Goal: Task Accomplishment & Management: Manage account settings

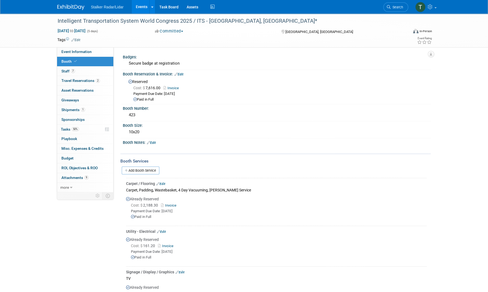
click at [65, 72] on span "Staff 7" at bounding box center [68, 71] width 14 height 4
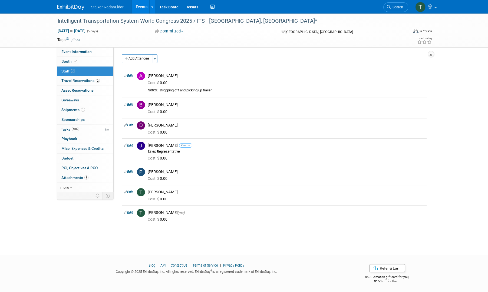
click at [65, 62] on span "Booth" at bounding box center [69, 61] width 16 height 4
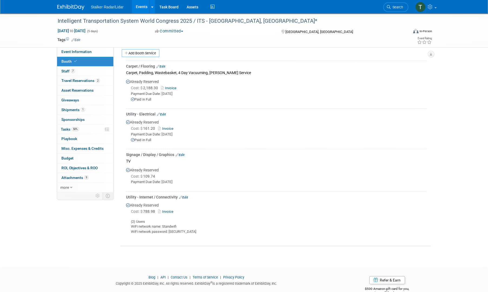
scroll to position [118, 0]
click at [69, 52] on span "Event Information" at bounding box center [76, 51] width 30 height 4
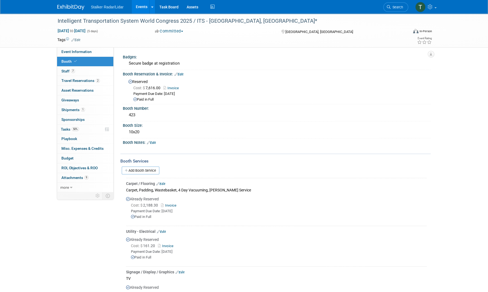
select select "International"
select select "Stalker Radar | Street Dynamics"
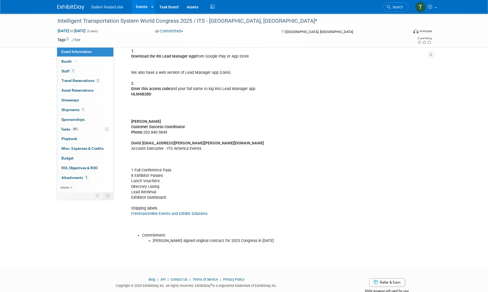
scroll to position [205, 0]
click at [70, 61] on span "Booth" at bounding box center [69, 61] width 16 height 4
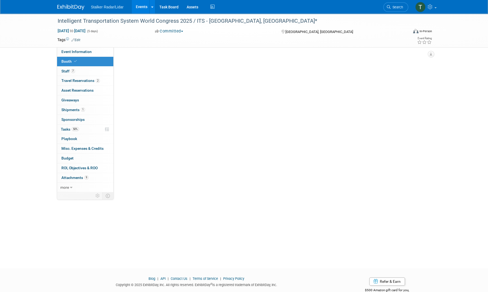
scroll to position [0, 0]
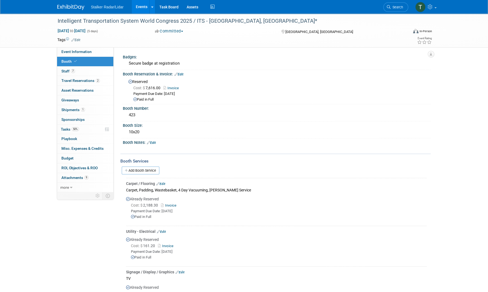
click at [77, 81] on span "Travel Reservations 2" at bounding box center [80, 80] width 38 height 4
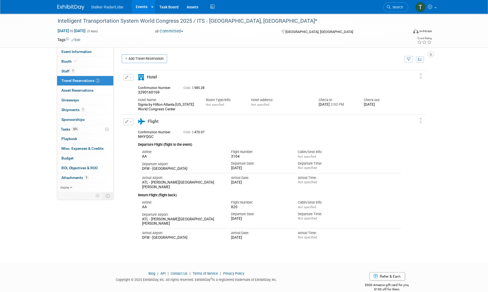
click at [73, 88] on span "Asset Reservations 0" at bounding box center [77, 90] width 32 height 4
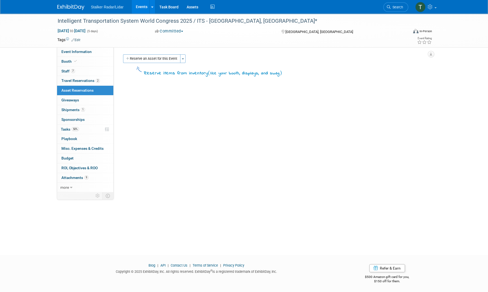
click at [69, 98] on span "Giveaways 0" at bounding box center [70, 100] width 18 height 4
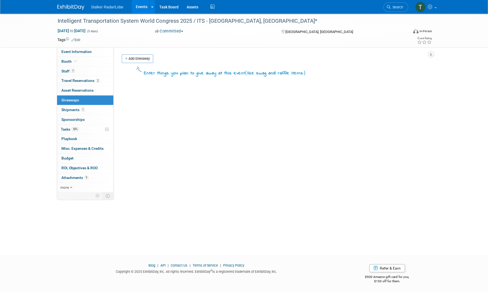
click at [71, 108] on span "Shipments 1" at bounding box center [73, 110] width 24 height 4
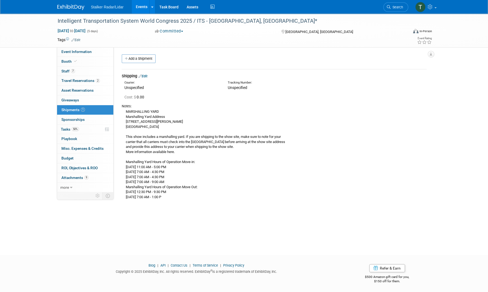
click at [75, 116] on link "0 Sponsorships 0" at bounding box center [85, 119] width 56 height 9
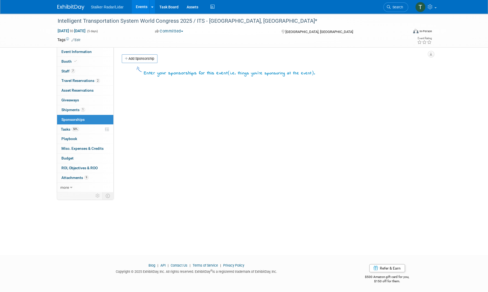
click at [65, 127] on span "Tasks 50%" at bounding box center [70, 129] width 18 height 4
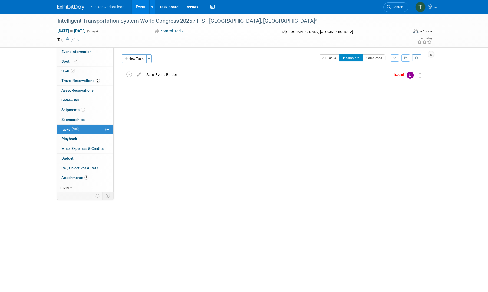
click at [68, 137] on span "Playbook 0" at bounding box center [69, 139] width 16 height 4
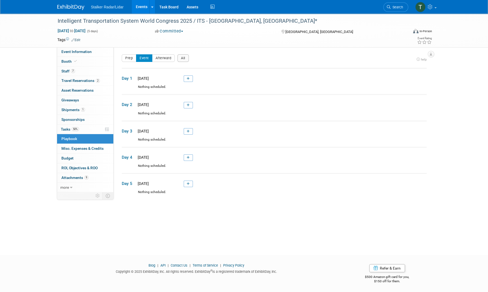
click at [72, 132] on link "50% Tasks 50%" at bounding box center [85, 129] width 56 height 9
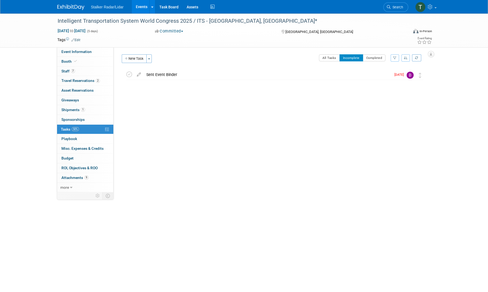
click at [128, 72] on icon at bounding box center [129, 75] width 6 height 6
click at [75, 175] on span "Attachments 9" at bounding box center [74, 177] width 27 height 4
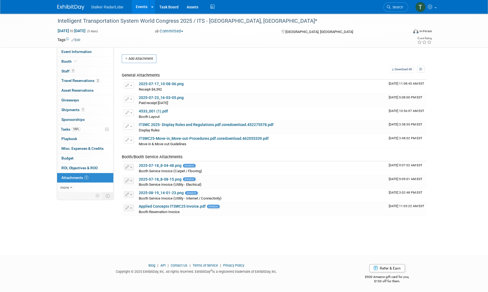
click at [76, 54] on span "Event Information" at bounding box center [76, 51] width 30 height 4
select select "International"
select select "Stalker Radar | Street Dynamics"
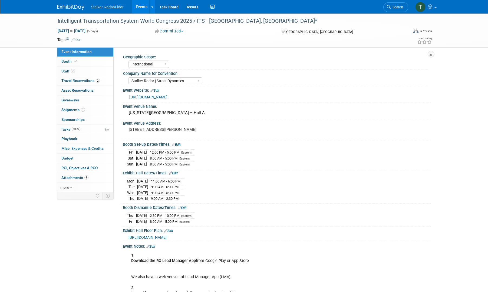
click at [142, 6] on link "Events" at bounding box center [142, 7] width 20 height 14
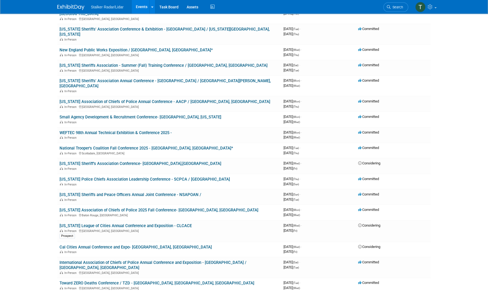
scroll to position [179, 0]
click at [109, 260] on link "International Association of Chiefs of Police Annual Conference and Exposition …" at bounding box center [152, 265] width 187 height 10
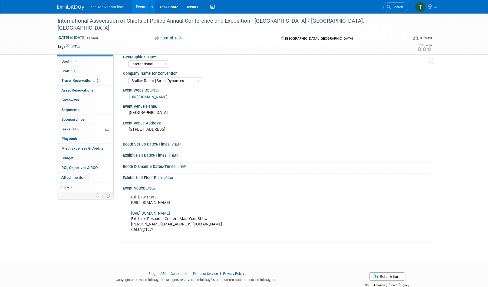
select select "International"
select select "Stalker Radar | Street Dynamics"
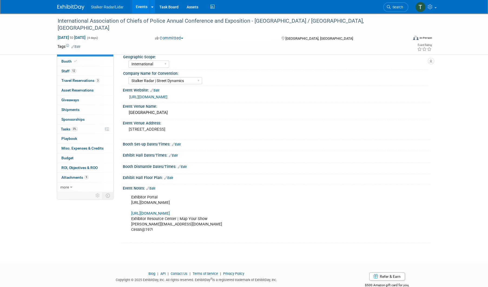
click at [66, 61] on span "Booth" at bounding box center [69, 61] width 16 height 4
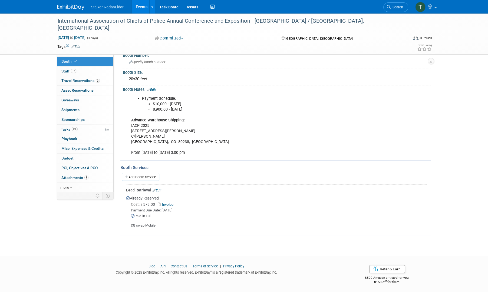
scroll to position [59, 0]
click at [169, 202] on link "Invoice" at bounding box center [167, 204] width 18 height 4
